Goal: Information Seeking & Learning: Find specific fact

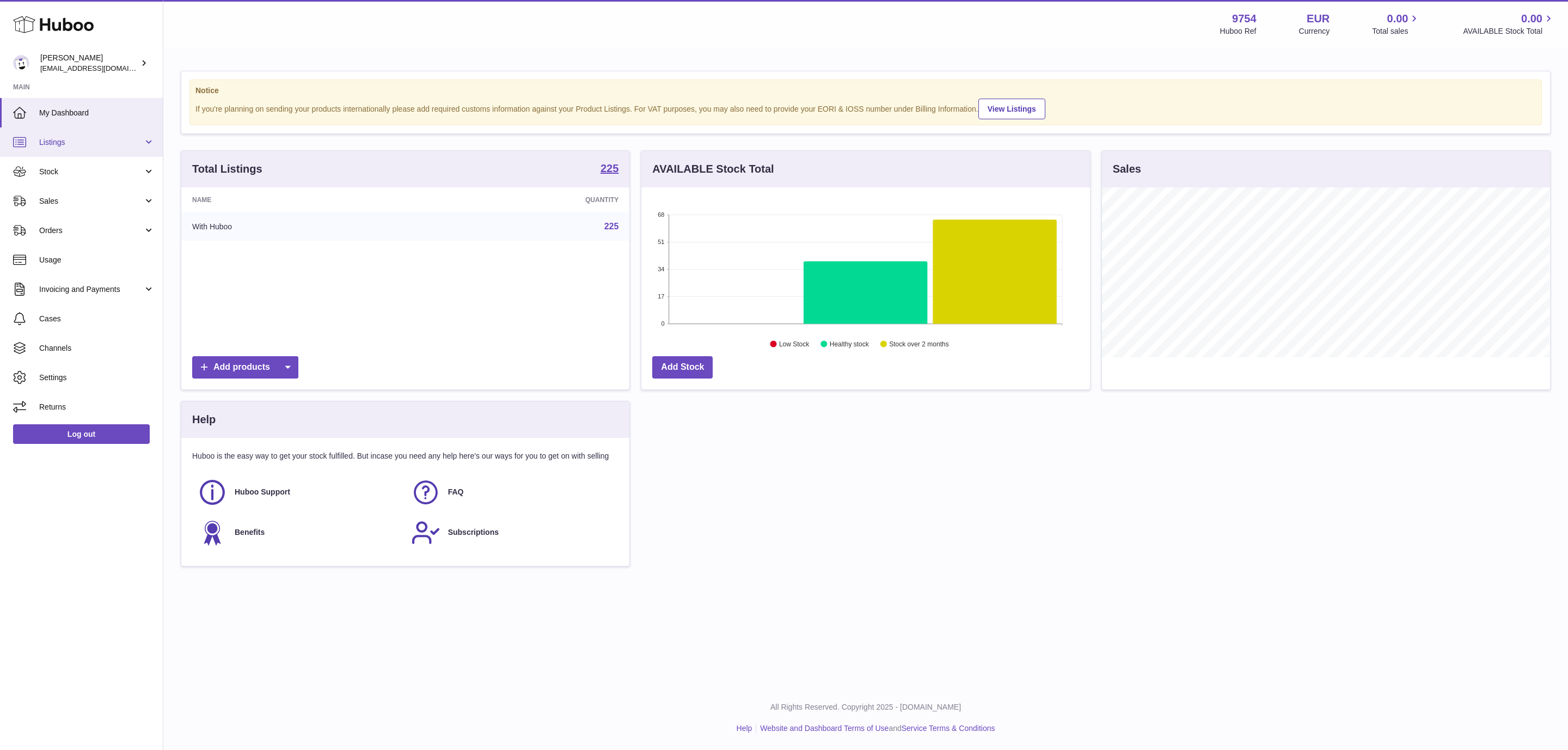
scroll to position [170, 448]
click at [114, 196] on span "Sales" at bounding box center [91, 201] width 104 height 10
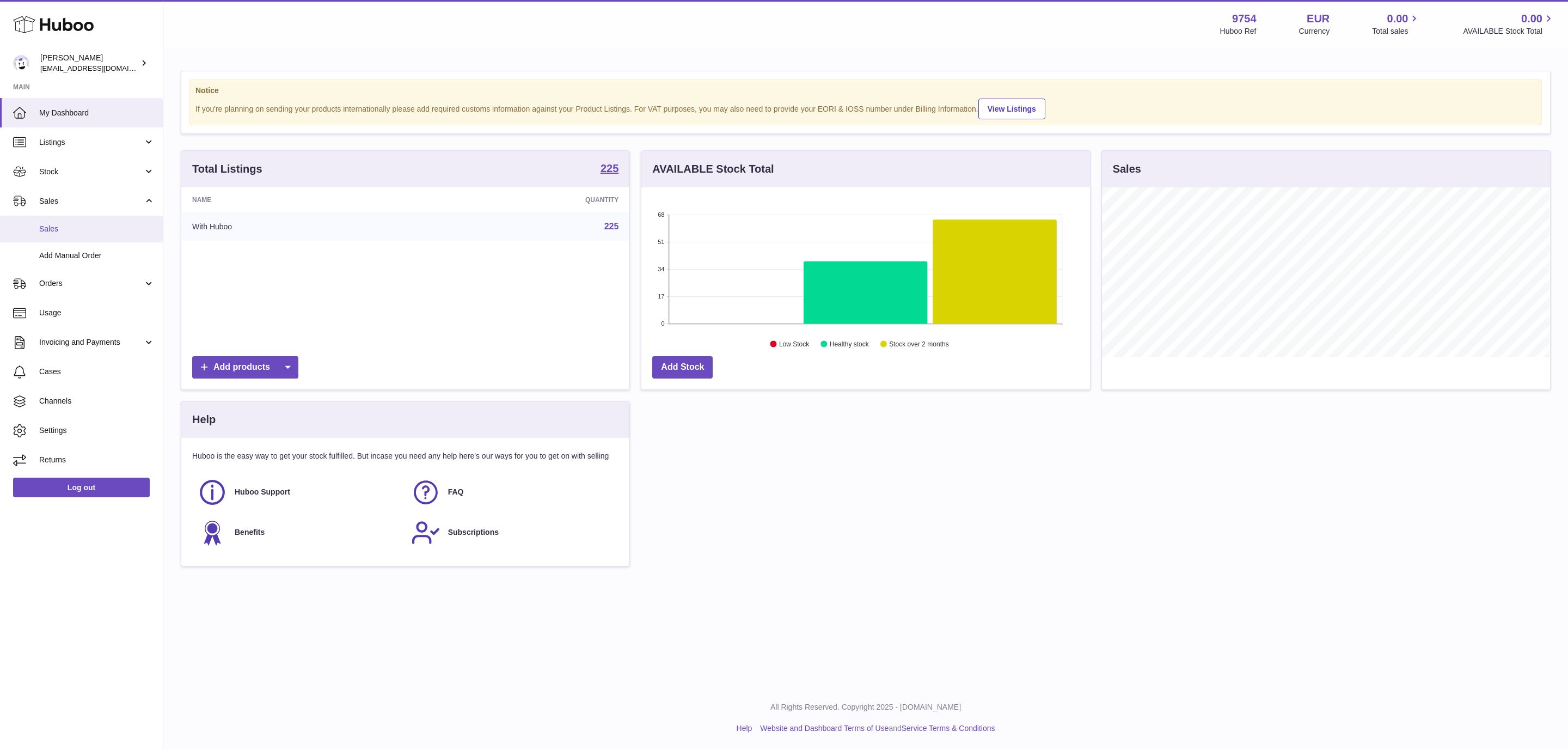
click at [98, 228] on span "Sales" at bounding box center [97, 228] width 116 height 10
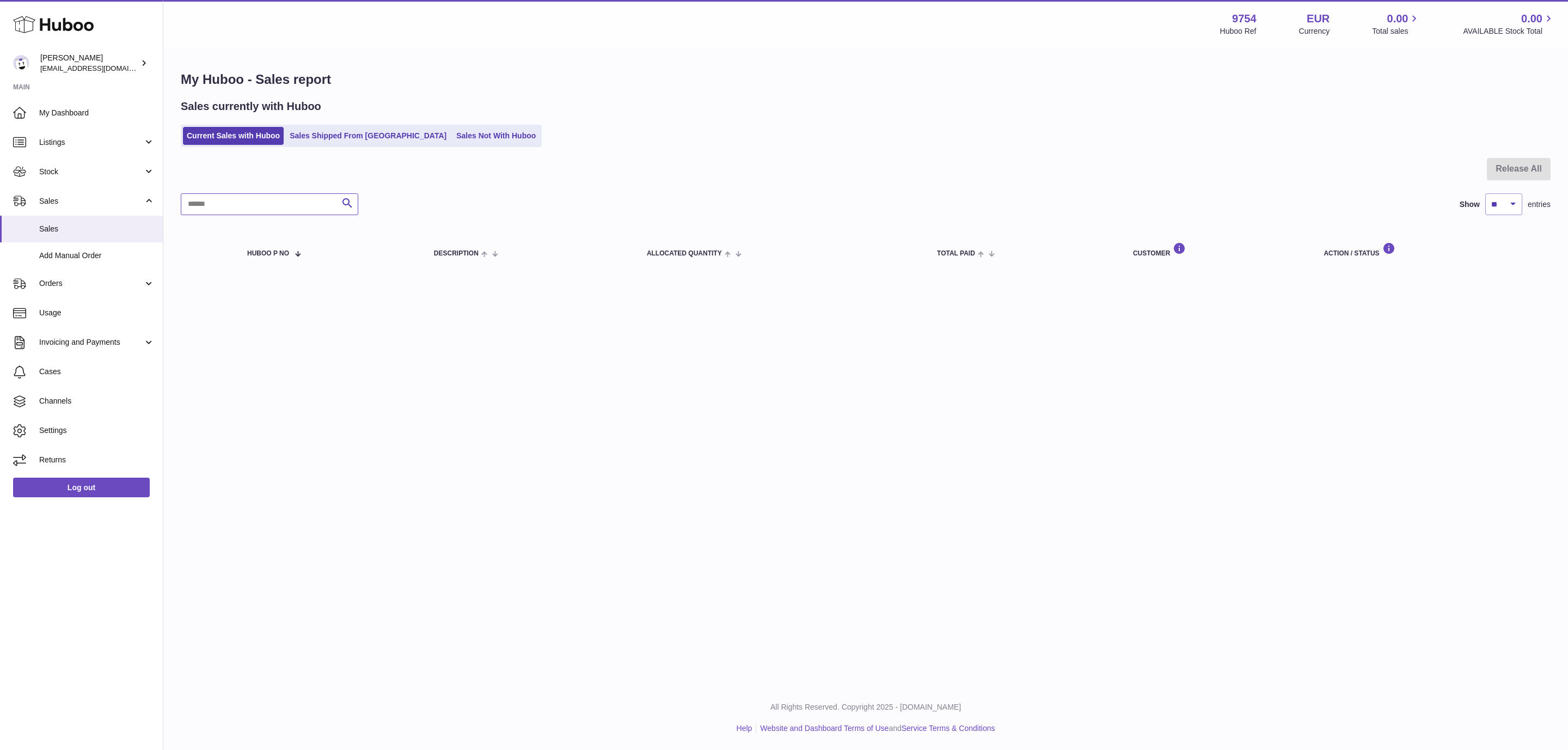
click at [334, 204] on input "text" at bounding box center [270, 205] width 178 height 22
type input "*"
type input "*********"
click at [313, 134] on link "Sales Shipped From [GEOGRAPHIC_DATA]" at bounding box center [367, 135] width 164 height 18
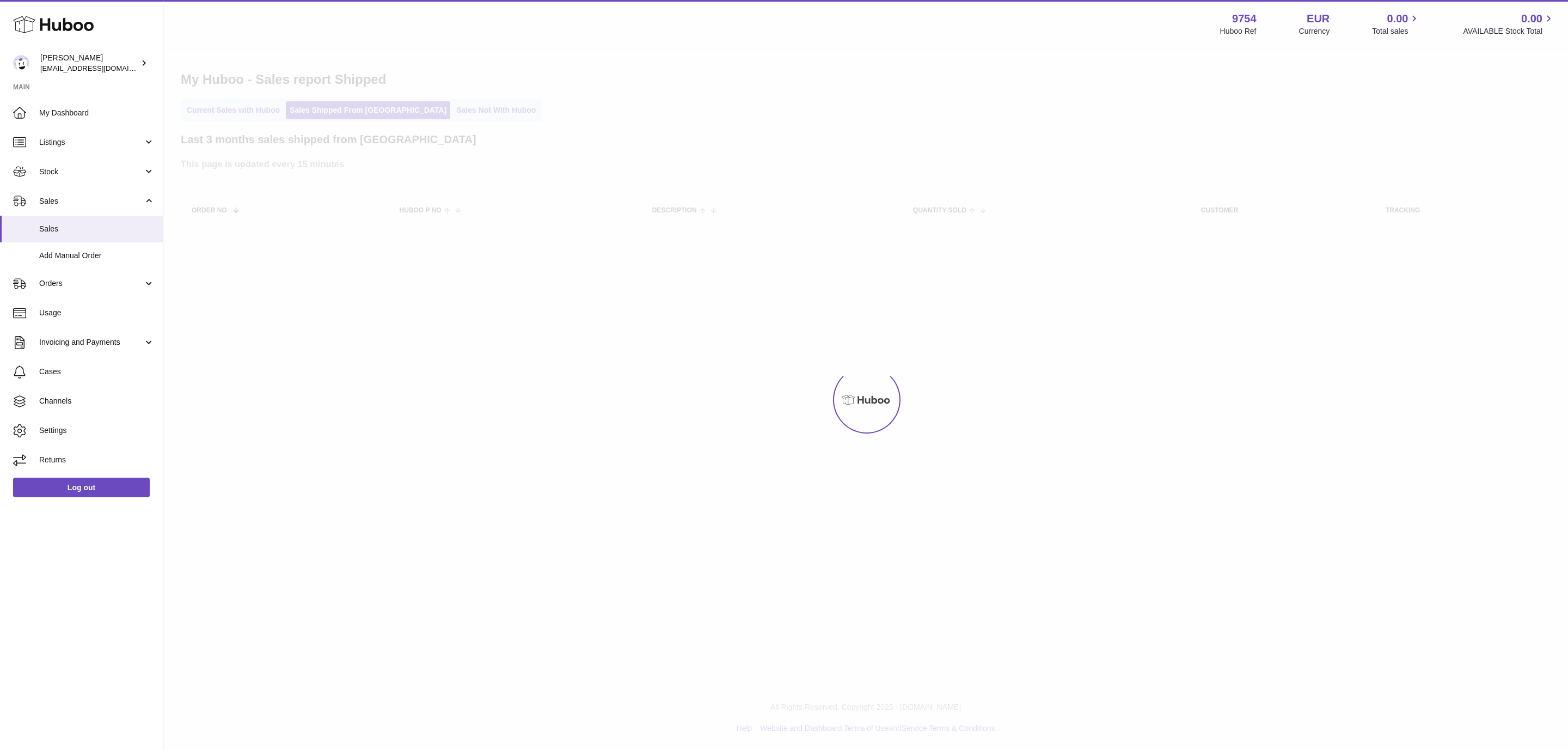
click at [236, 201] on div at bounding box center [866, 399] width 1405 height 701
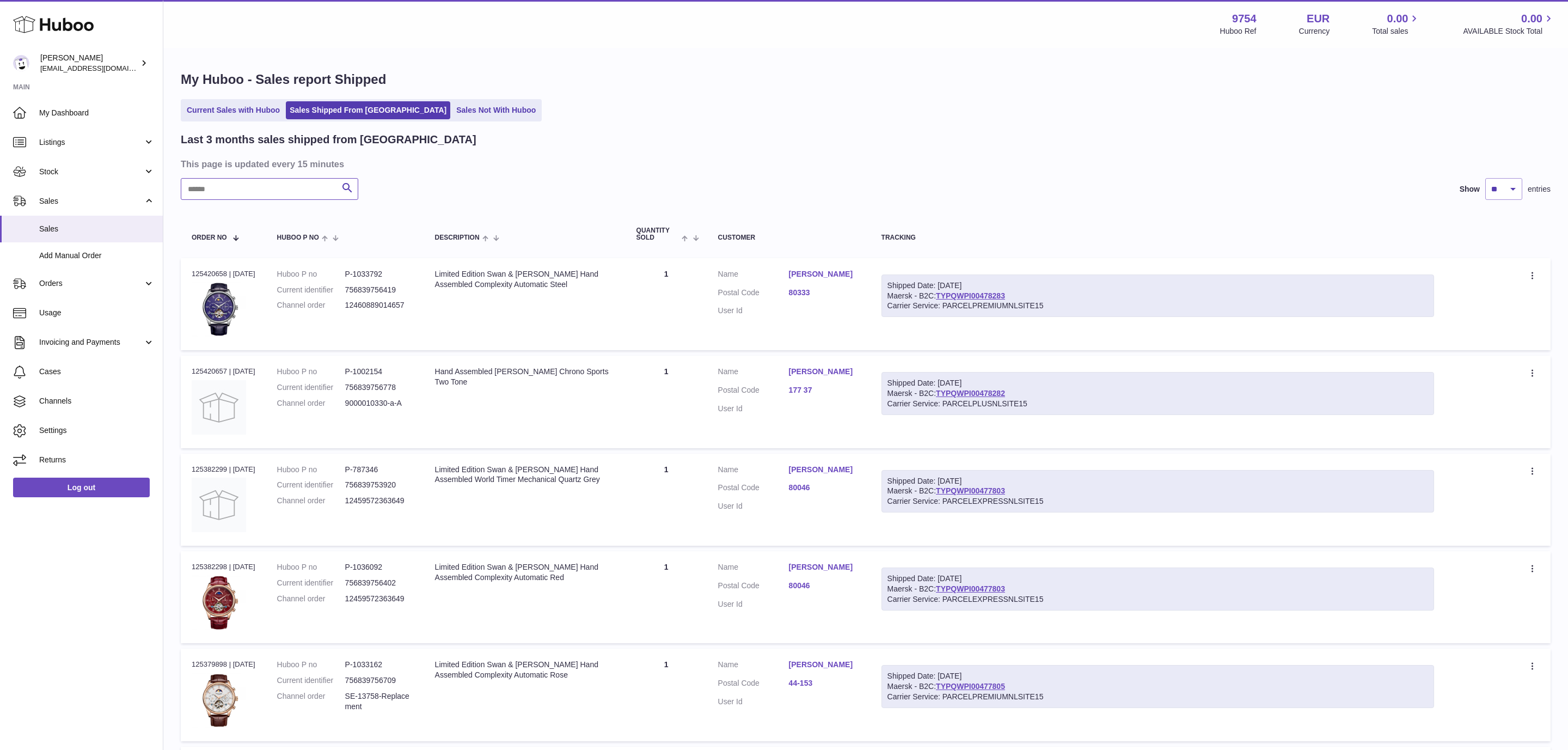
click at [231, 187] on input "text" at bounding box center [270, 189] width 178 height 22
paste input "*********"
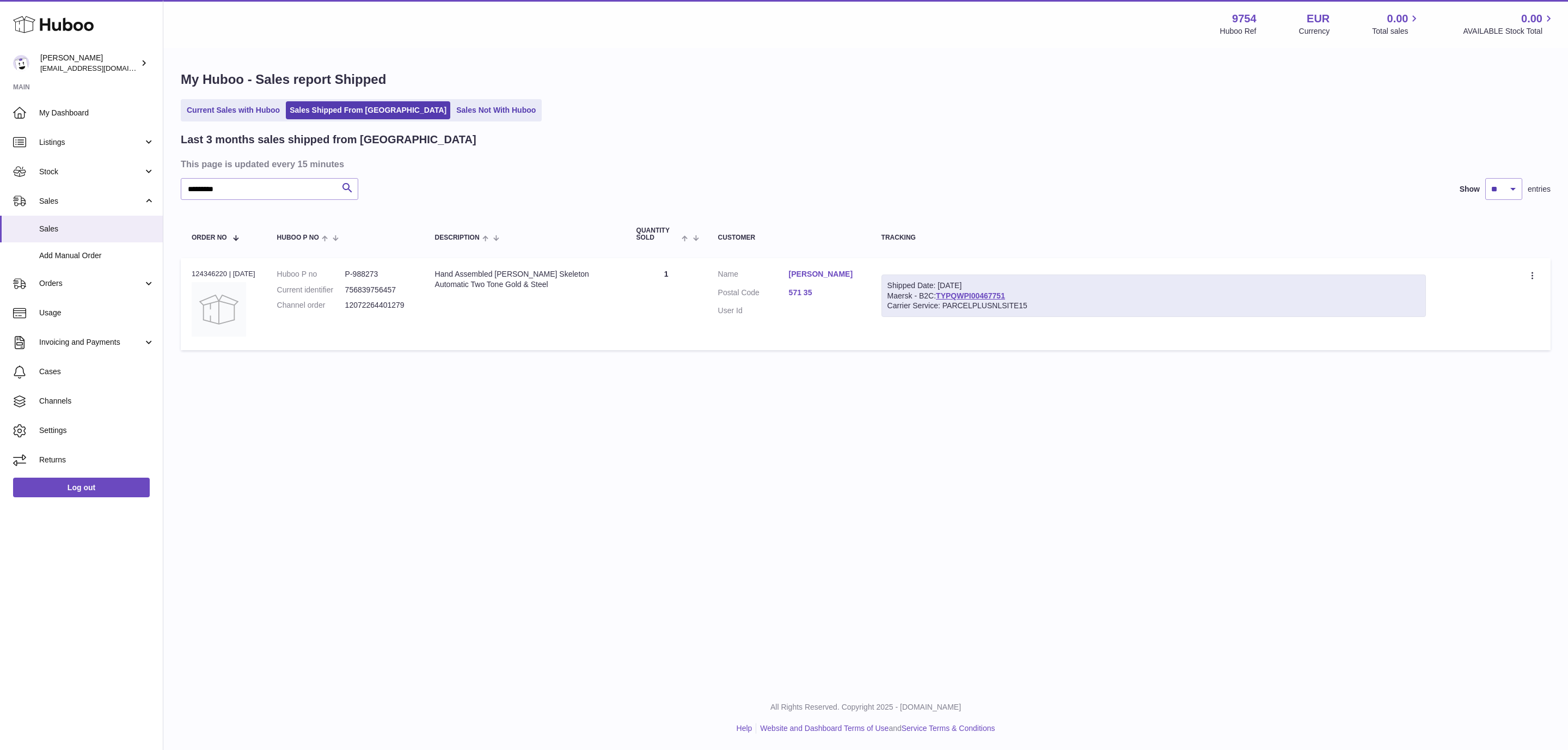
drag, startPoint x: 240, startPoint y: 176, endPoint x: 179, endPoint y: 176, distance: 61.0
click at [179, 176] on div "My Huboo - Sales report Shipped Current Sales with Huboo Sales Shipped From Hub…" at bounding box center [866, 212] width 1405 height 328
drag, startPoint x: 226, startPoint y: 184, endPoint x: 106, endPoint y: 158, distance: 122.8
click at [181, 178] on input "*********" at bounding box center [270, 189] width 178 height 22
paste input "***"
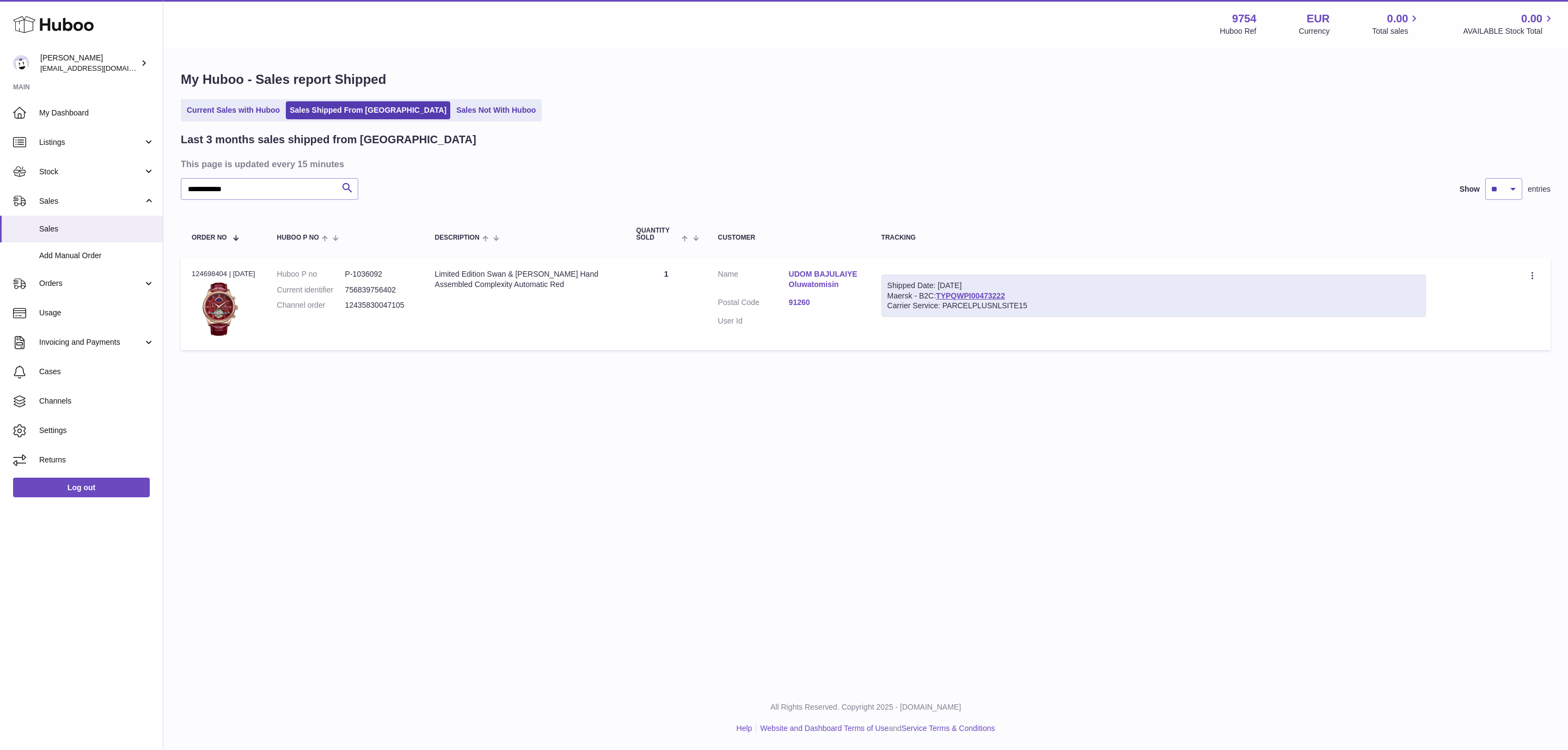
drag, startPoint x: 539, startPoint y: 283, endPoint x: 434, endPoint y: 274, distance: 105.4
click at [434, 274] on td "Description Limited Edition Swan & Edgar Hand Assembled Complexity Automatic Red" at bounding box center [525, 304] width 201 height 92
copy div "Limited Edition Swan & Edgar Hand Assembled Complexity Automatic Red"
click at [854, 271] on link "UDOM BAJULAIYE Oluwatomisin" at bounding box center [825, 279] width 71 height 20
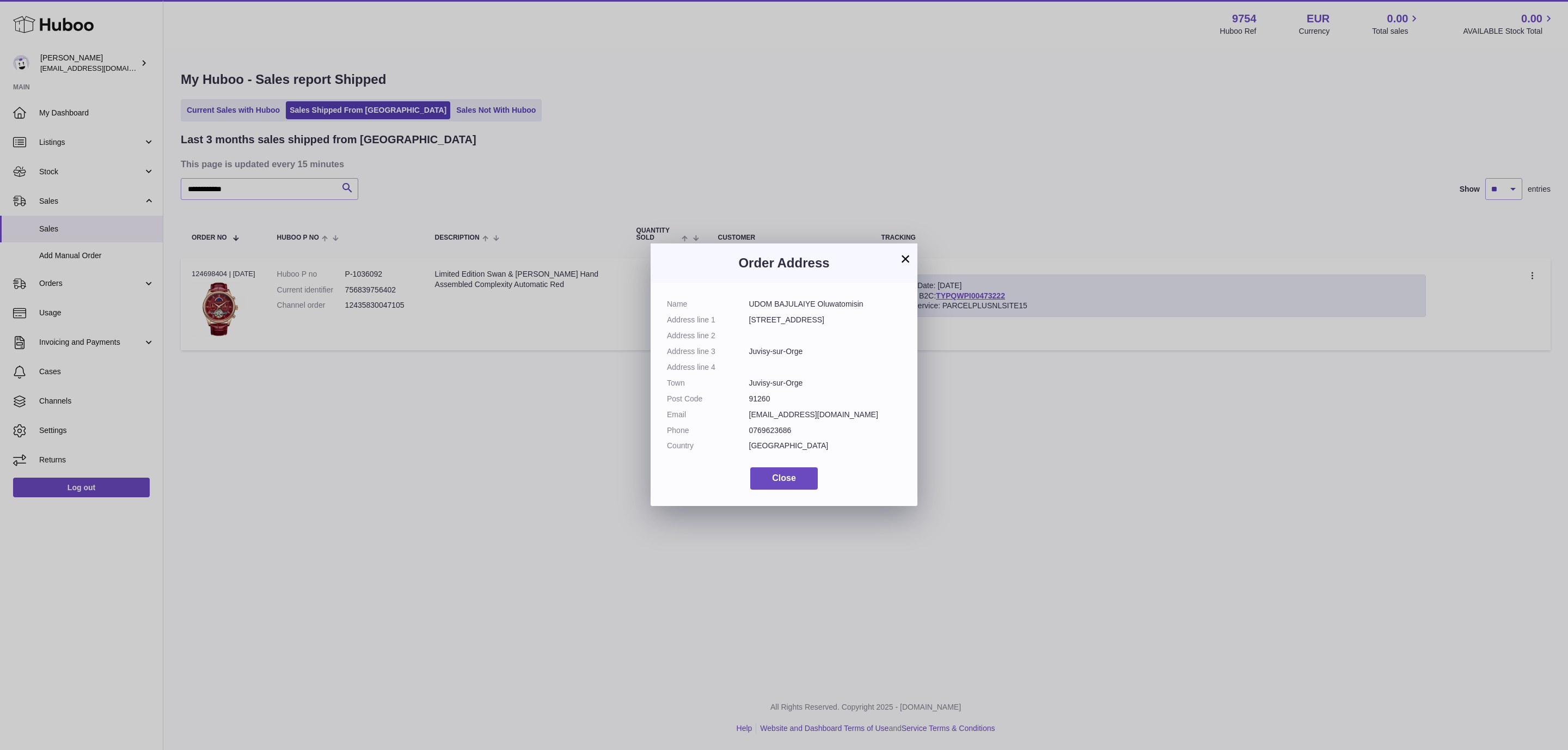
drag, startPoint x: 867, startPoint y: 308, endPoint x: 738, endPoint y: 308, distance: 129.0
click at [738, 308] on dl "Name UDOM BAJULAIYE Oluwatomisin Address line 1 16 Rue Blazy Address line 2 Add…" at bounding box center [784, 378] width 234 height 157
copy dl "UDOM BAJULAIYE Oluwatomisin"
drag, startPoint x: 802, startPoint y: 323, endPoint x: 751, endPoint y: 320, distance: 51.1
click at [751, 320] on dd "16 Rue Blazy" at bounding box center [825, 320] width 153 height 10
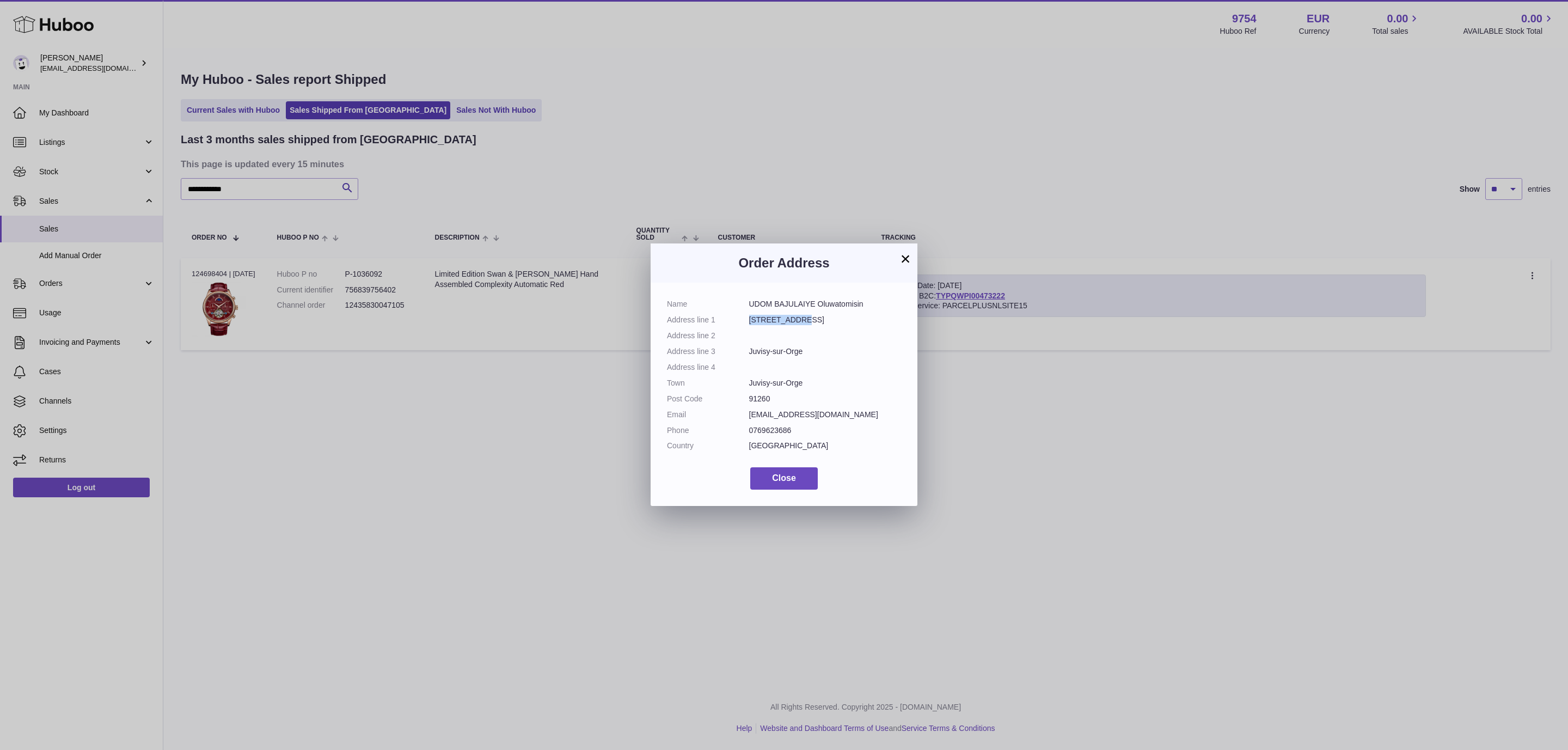
copy dd "16 Rue Blazy"
drag, startPoint x: 805, startPoint y: 353, endPoint x: 750, endPoint y: 355, distance: 55.0
click at [750, 355] on dd "Juvisy-sur-Orge" at bounding box center [825, 351] width 153 height 10
copy dd "Juvisy-sur-Orge"
click at [764, 393] on dd "91260" at bounding box center [825, 398] width 153 height 10
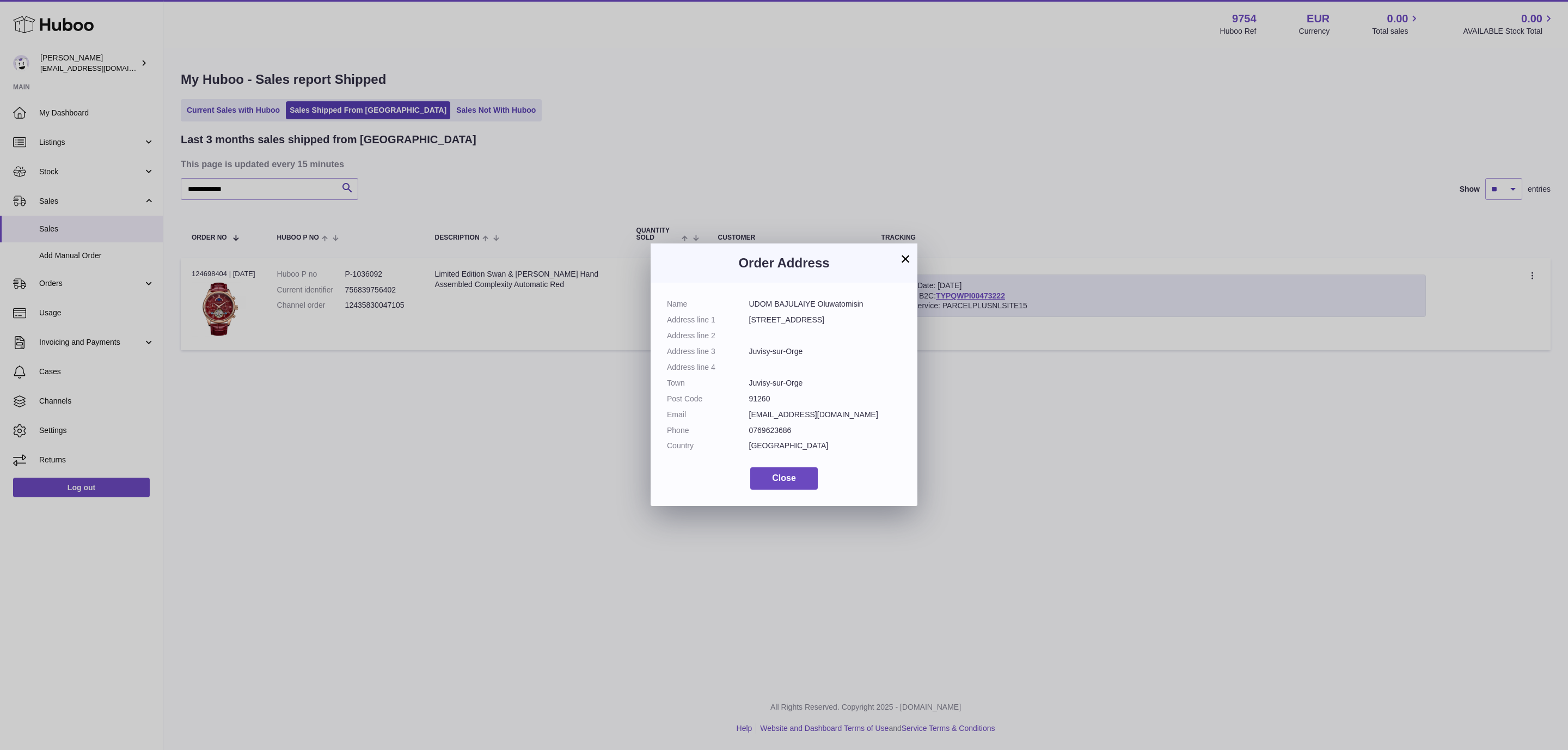
click at [764, 393] on dd "91260" at bounding box center [825, 398] width 153 height 10
copy dd "91260"
click at [446, 214] on div "× Order Address Name UDOM BAJULAIYE Oluwatomisin Address line 1 16 Rue Blazy Ad…" at bounding box center [784, 375] width 1568 height 750
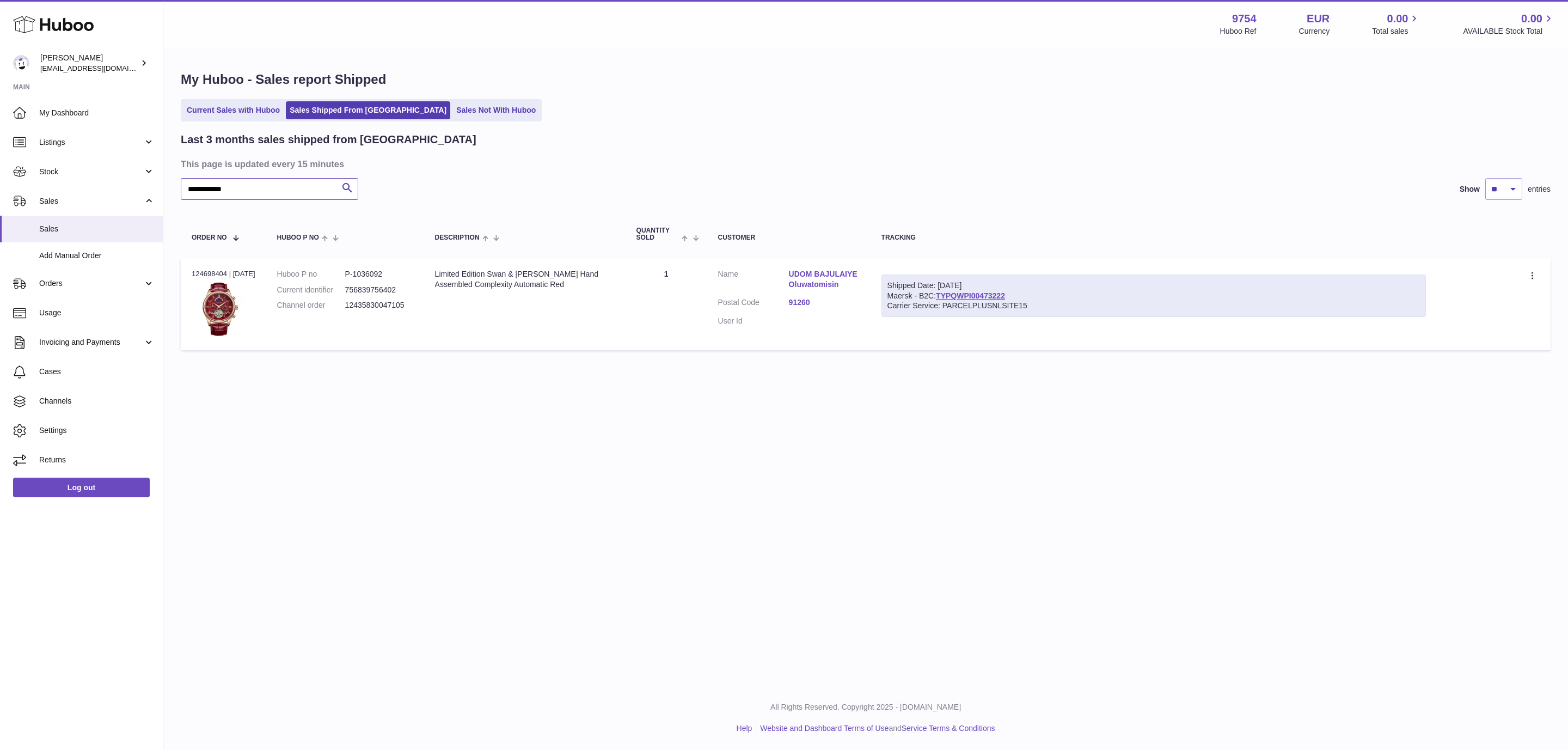
click at [220, 184] on input "**********" at bounding box center [270, 189] width 178 height 22
paste input "text"
type input "*********"
click at [813, 272] on link "Mohammed Al Hajali" at bounding box center [825, 274] width 71 height 10
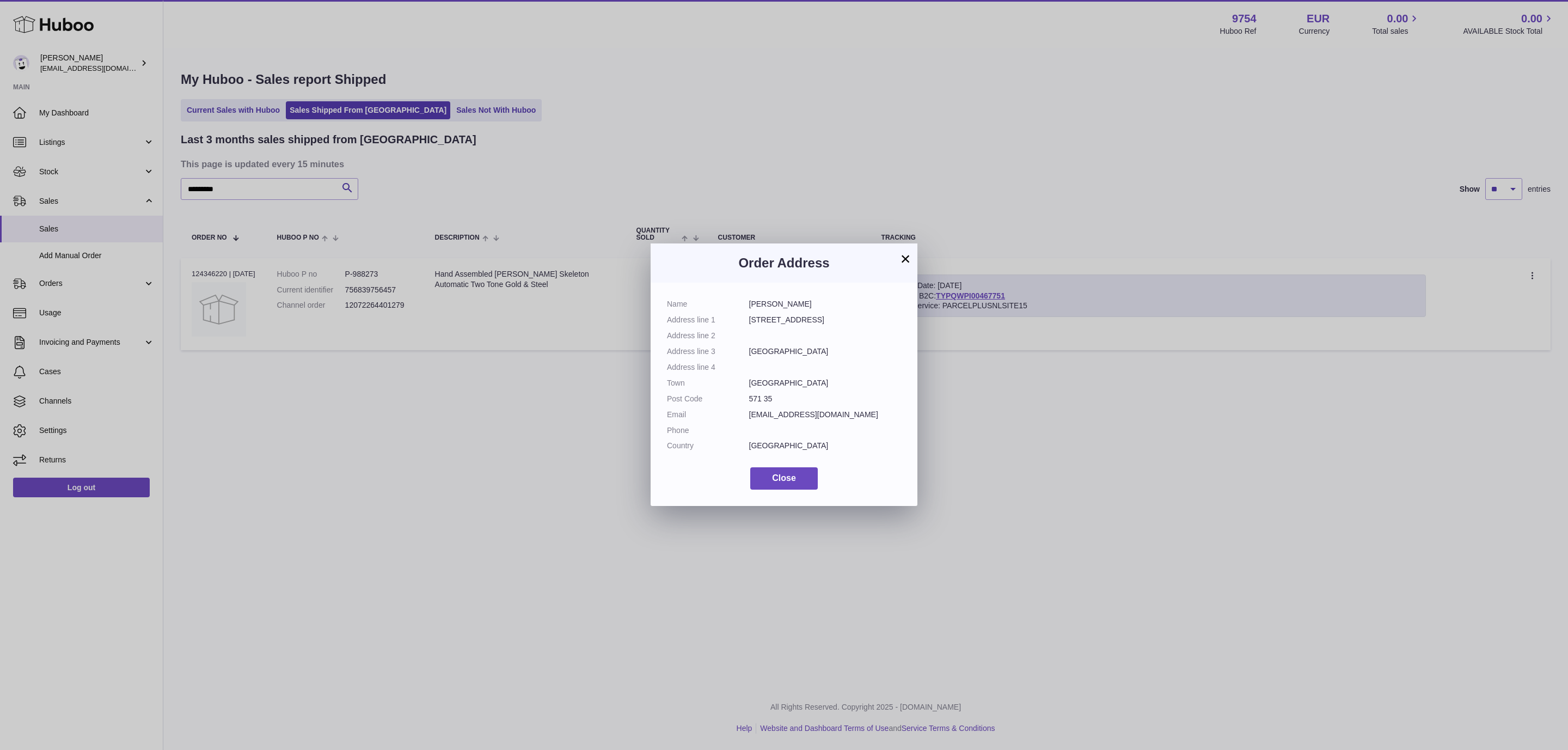
drag, startPoint x: 829, startPoint y: 307, endPoint x: 740, endPoint y: 305, distance: 89.0
click at [740, 305] on dl "Name Mohammed Al Hajali Address line 1 Långgatan 62 Address line 2 Address line…" at bounding box center [784, 378] width 234 height 157
copy dl "Mohammed Al Hajali"
click at [550, 397] on div "× Order Address Name Mohammed Al Hajali Address line 1 Långgatan 62 Address lin…" at bounding box center [784, 375] width 1568 height 750
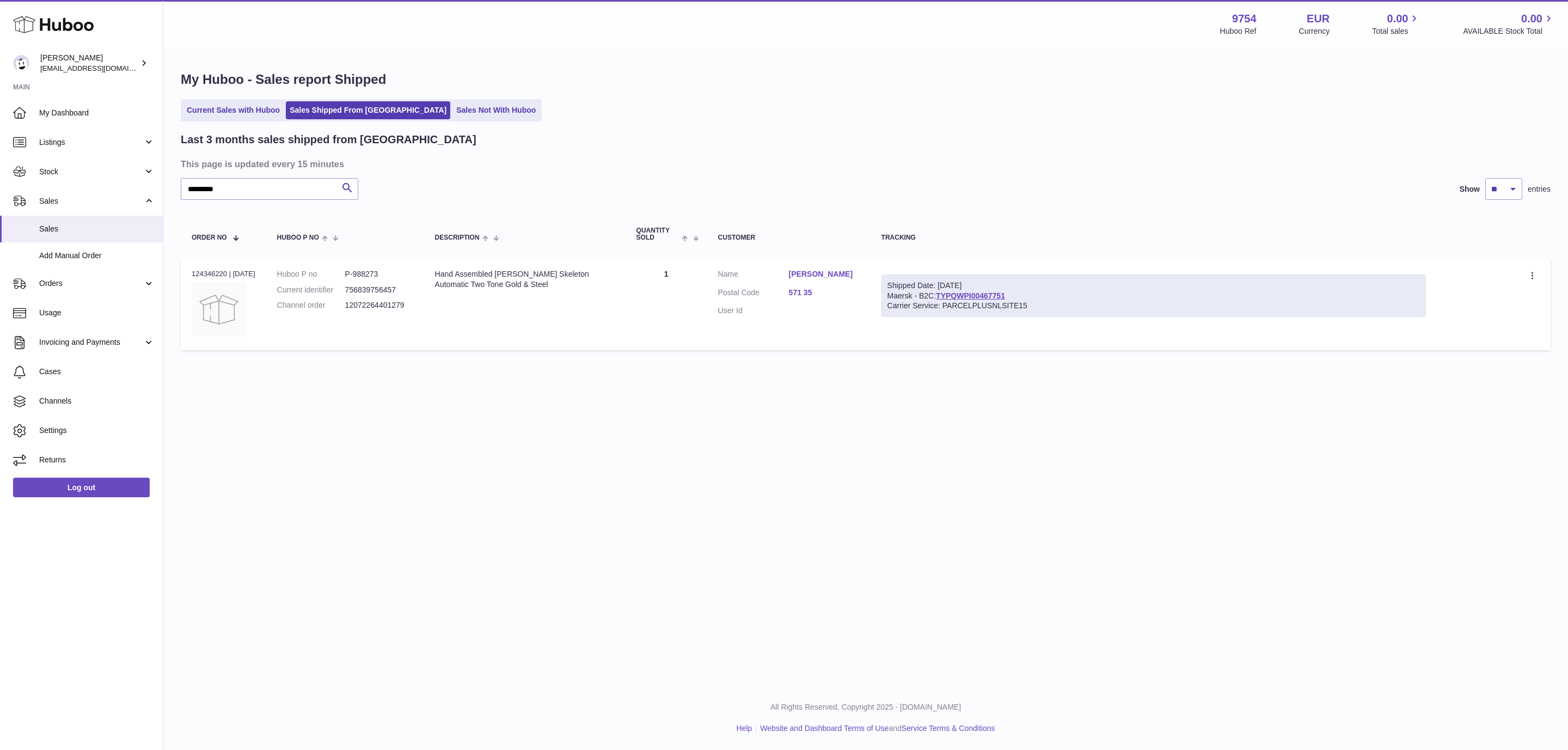
drag, startPoint x: 565, startPoint y: 289, endPoint x: 437, endPoint y: 266, distance: 130.0
click at [437, 266] on td "Description Hand Assembled Anthony James Skeleton Automatic Two Tone Gold & Ste…" at bounding box center [525, 304] width 201 height 92
copy div "Hand Assembled Anthony James Skeleton Automatic Two Tone Gold & Steel"
click at [818, 274] on link "Mohammed Al Hajali" at bounding box center [825, 274] width 71 height 10
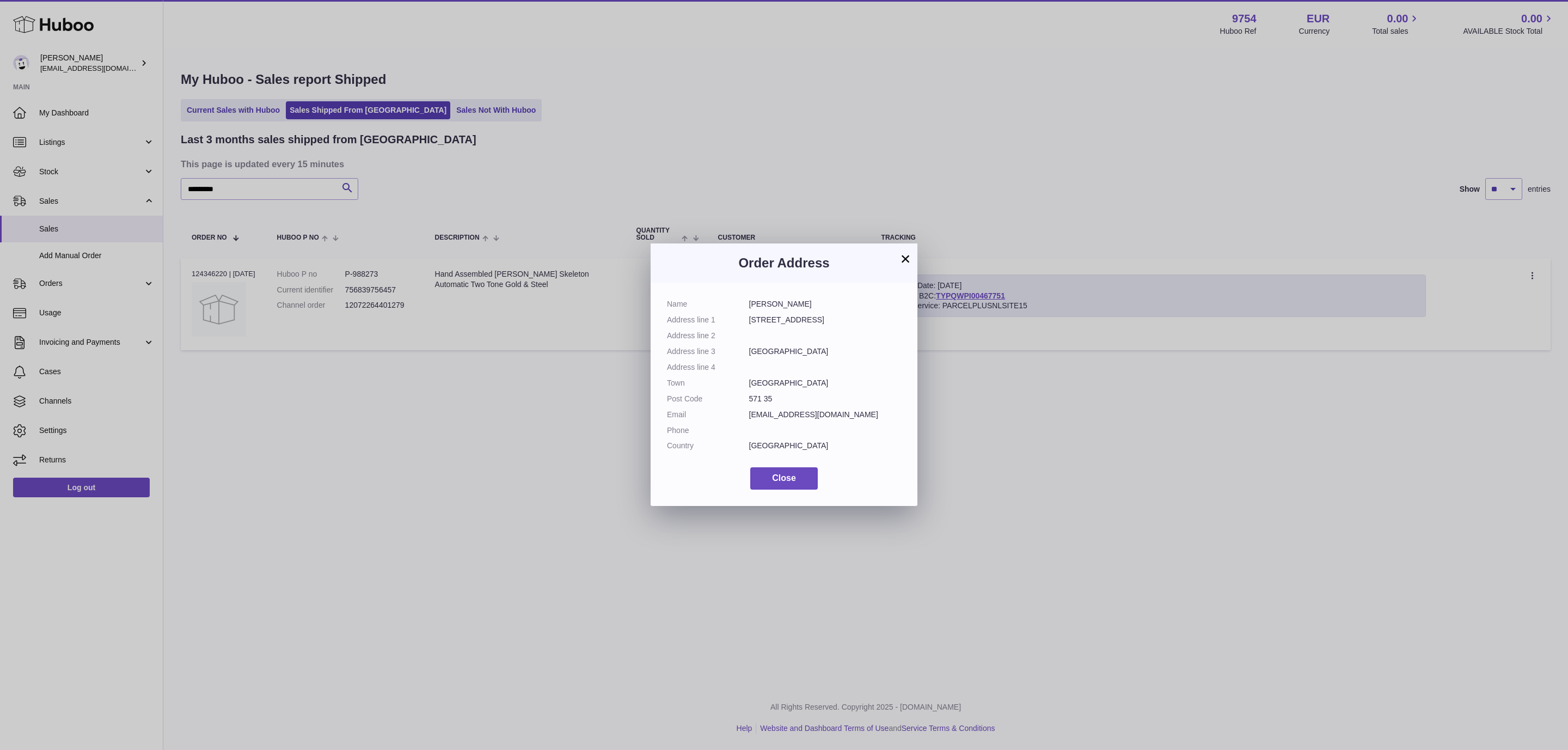
drag, startPoint x: 820, startPoint y: 304, endPoint x: 745, endPoint y: 301, distance: 75.1
click at [745, 301] on dl "Name Mohammed Al Hajali Address line 1 Långgatan 62 Address line 2 Address line…" at bounding box center [784, 378] width 234 height 157
copy dl "Mohammed Al Hajali"
drag, startPoint x: 795, startPoint y: 322, endPoint x: 745, endPoint y: 322, distance: 50.0
click at [745, 322] on dl "Name Mohammed Al Hajali Address line 1 Långgatan 62 Address line 2 Address line…" at bounding box center [784, 378] width 234 height 157
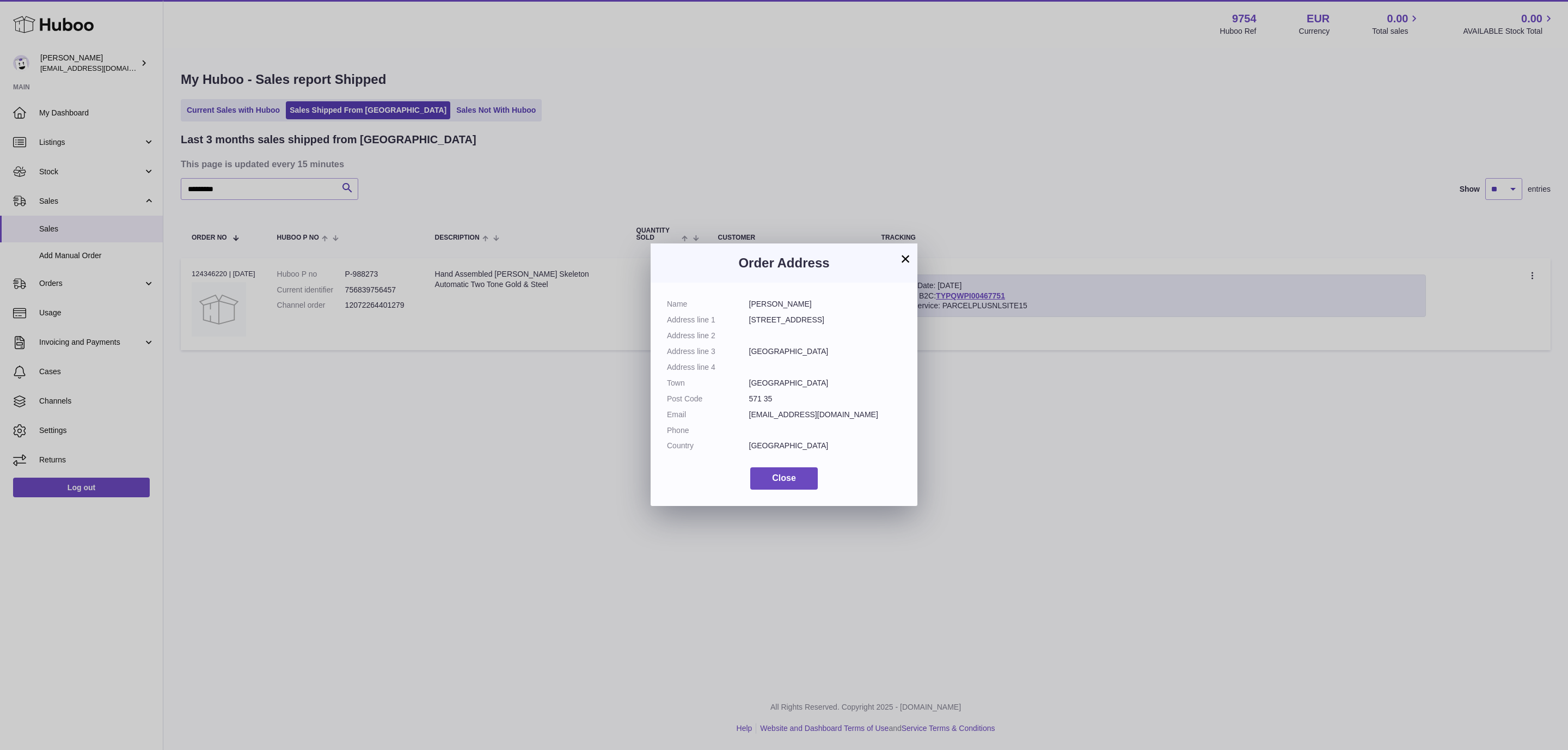
copy dl "Långgatan 62"
click at [752, 356] on dd "Nässjö" at bounding box center [825, 351] width 153 height 10
copy dd "Nässjö"
drag, startPoint x: 773, startPoint y: 395, endPoint x: 750, endPoint y: 395, distance: 23.0
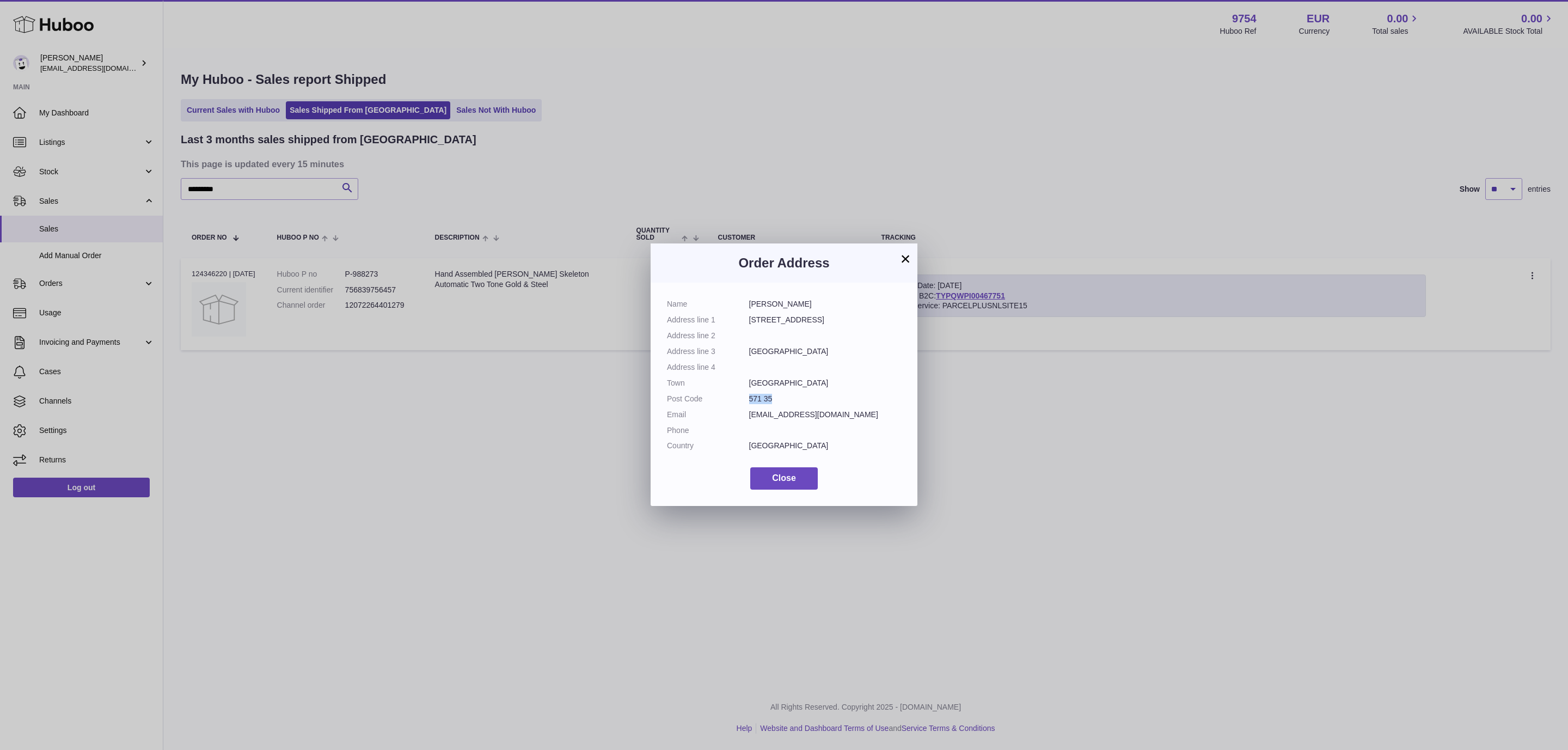
click at [750, 395] on dd "571 35" at bounding box center [825, 398] width 153 height 10
